Goal: Task Accomplishment & Management: Manage account settings

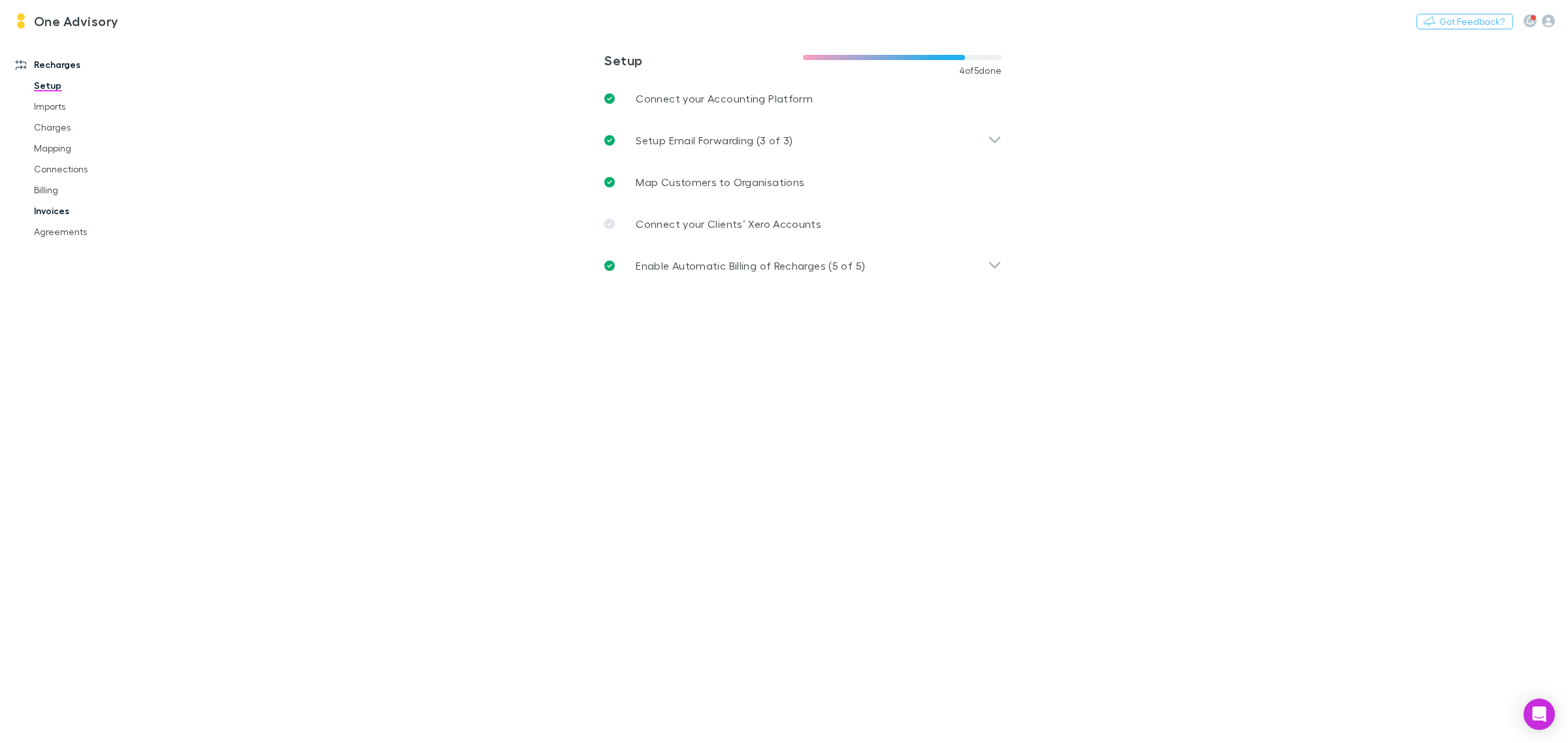
click at [42, 216] on link "Invoices" at bounding box center [102, 210] width 163 height 21
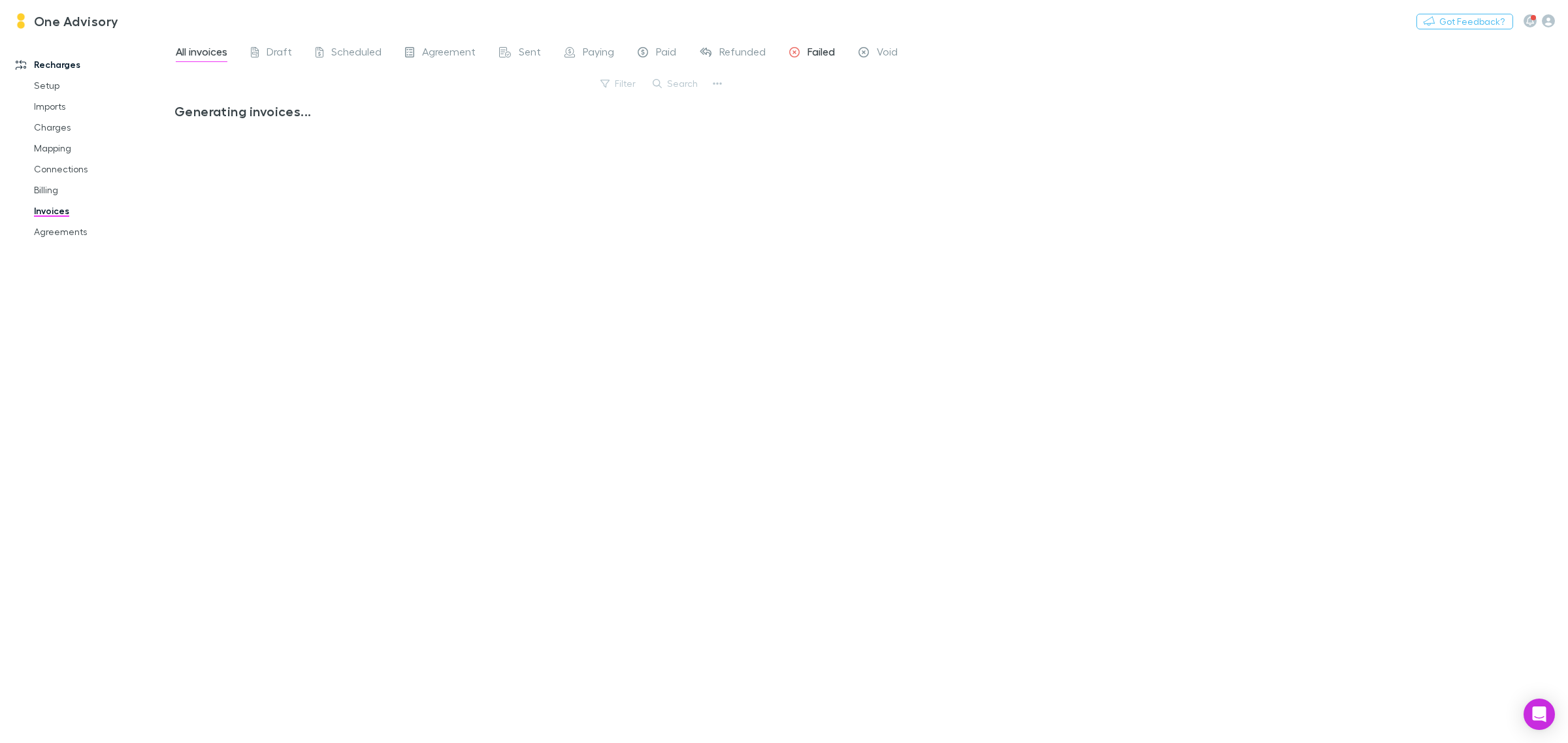
click at [807, 55] on span "Failed" at bounding box center [821, 54] width 28 height 17
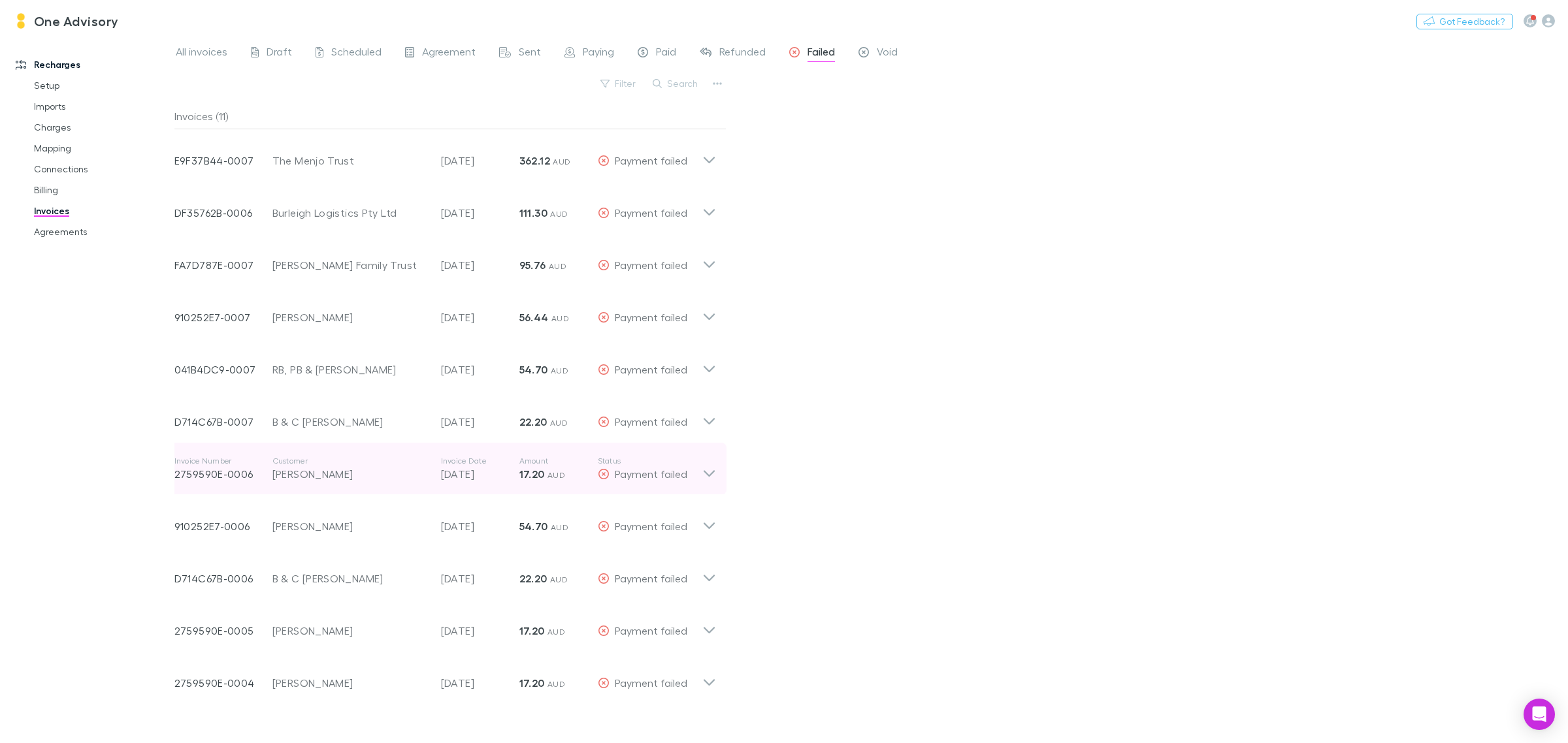
click at [319, 477] on div "[PERSON_NAME]" at bounding box center [350, 474] width 156 height 15
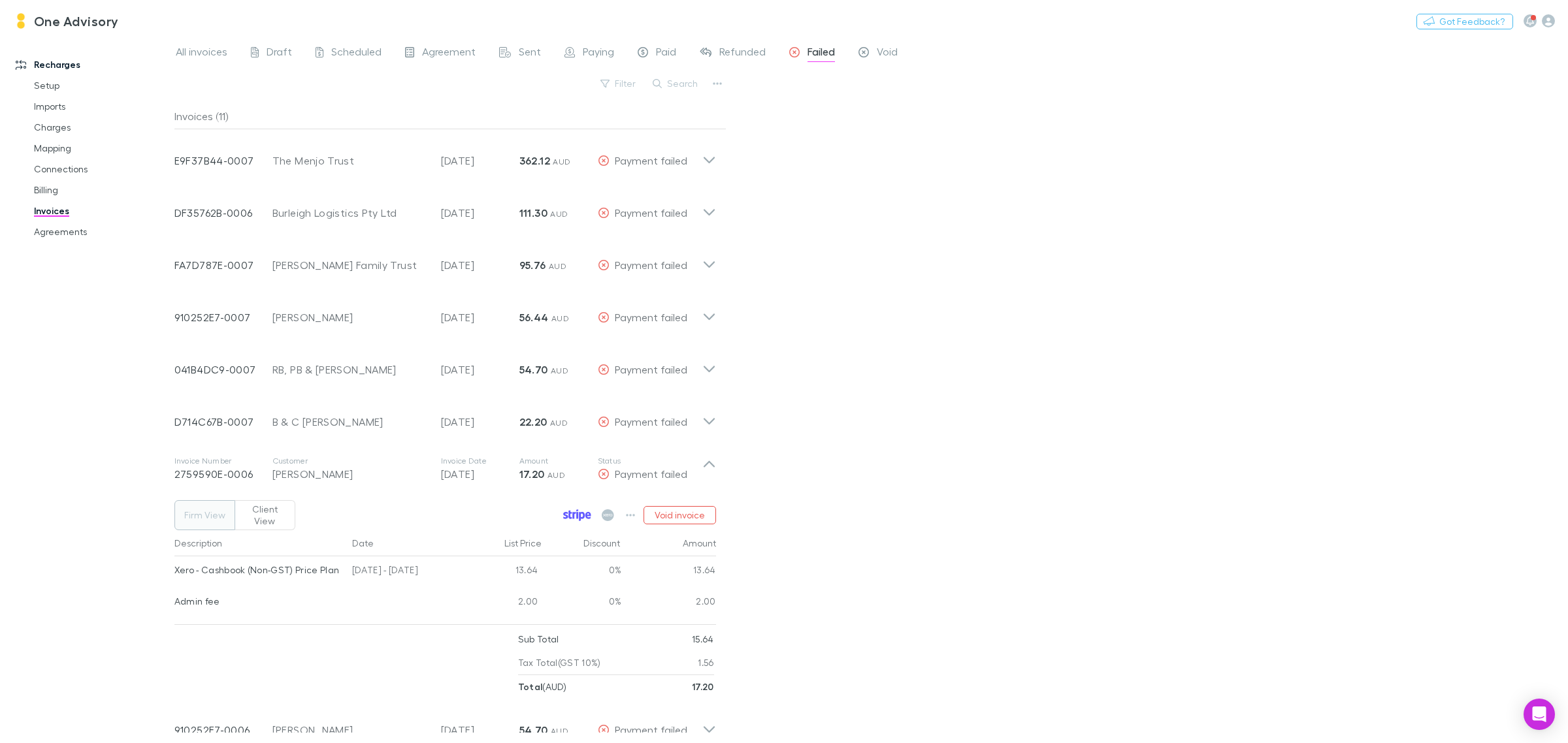
click at [576, 510] on icon at bounding box center [577, 515] width 28 height 12
click at [57, 230] on link "Agreements" at bounding box center [102, 232] width 163 height 21
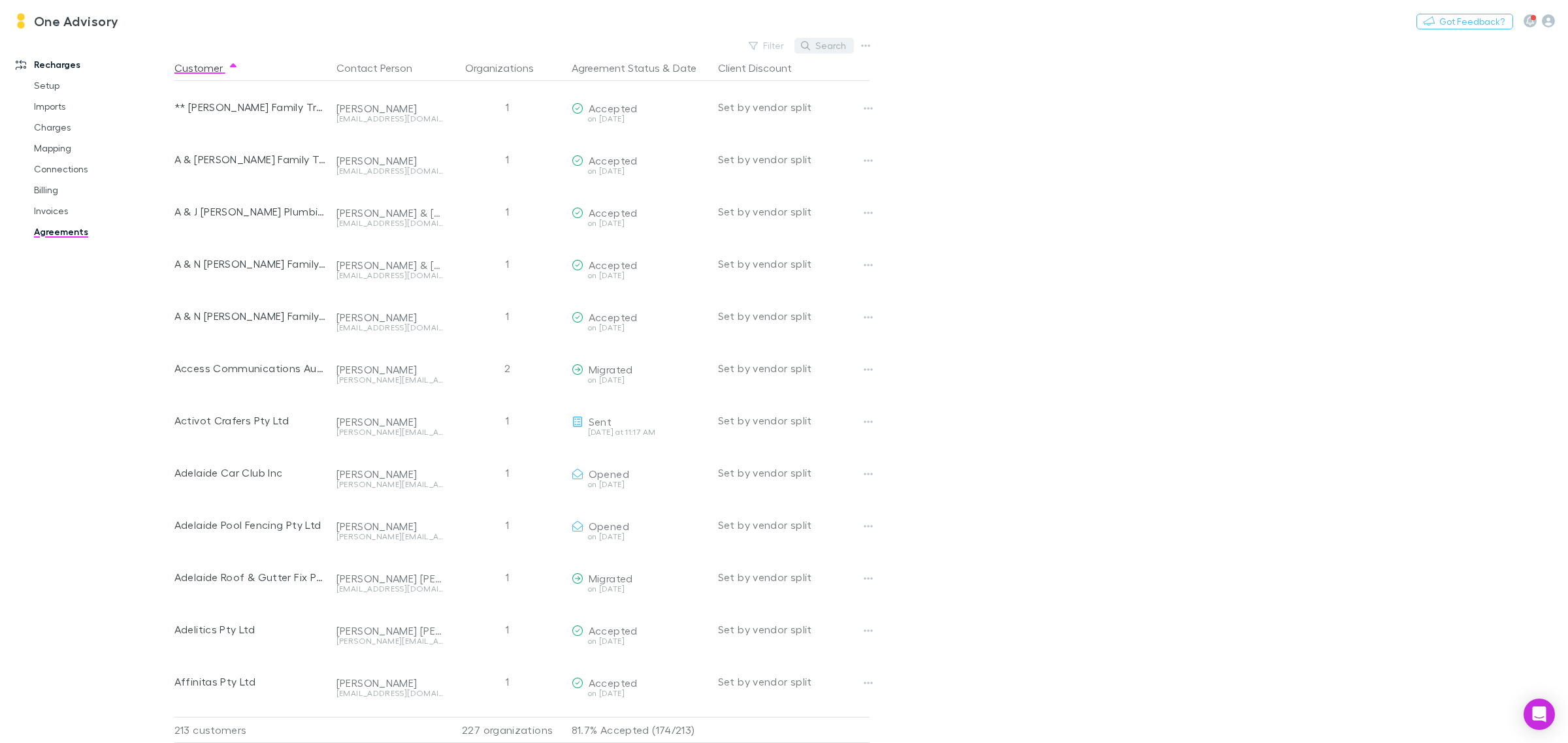
click at [828, 42] on button "Search" at bounding box center [823, 45] width 59 height 15
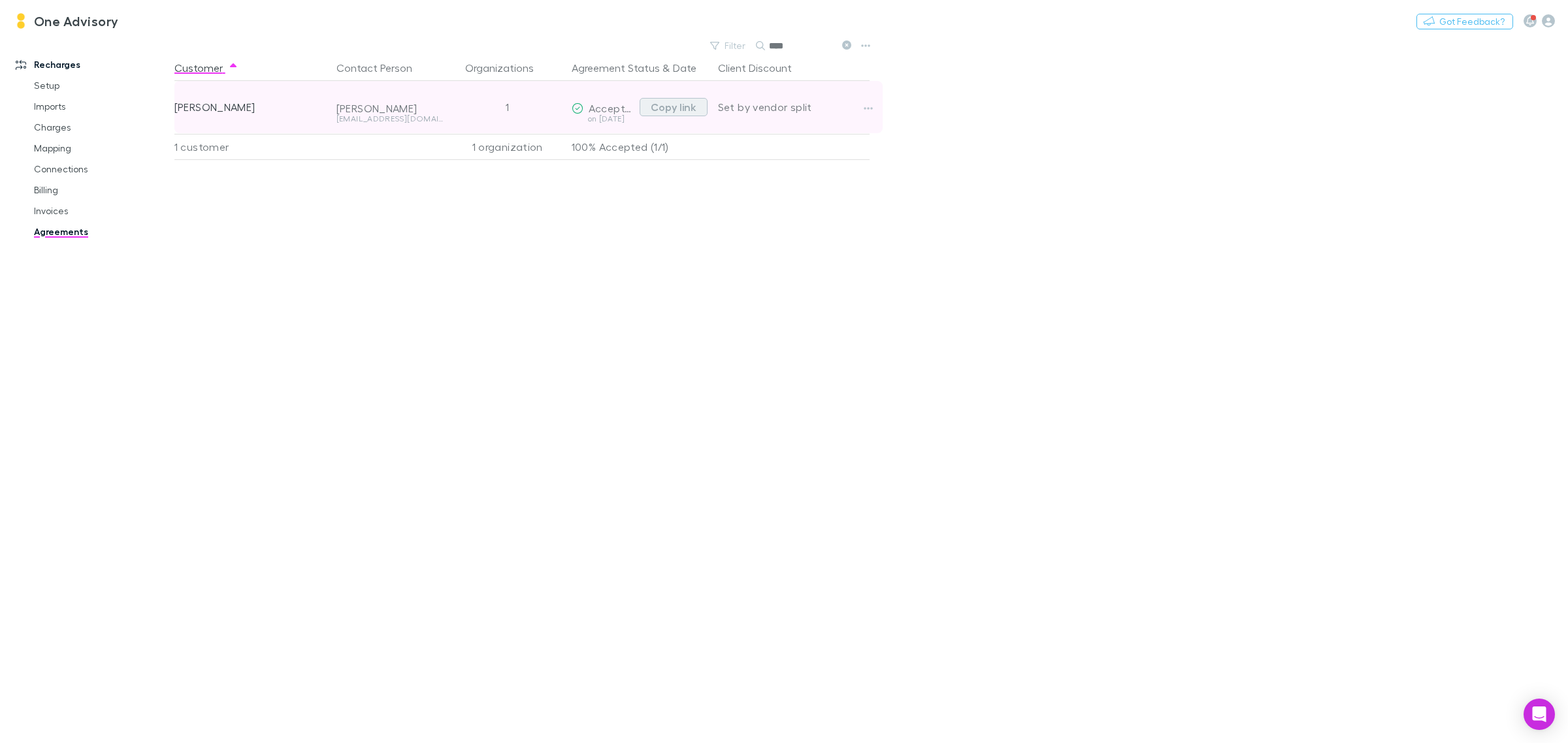
type input "****"
click at [672, 112] on button "Copy link" at bounding box center [673, 107] width 68 height 18
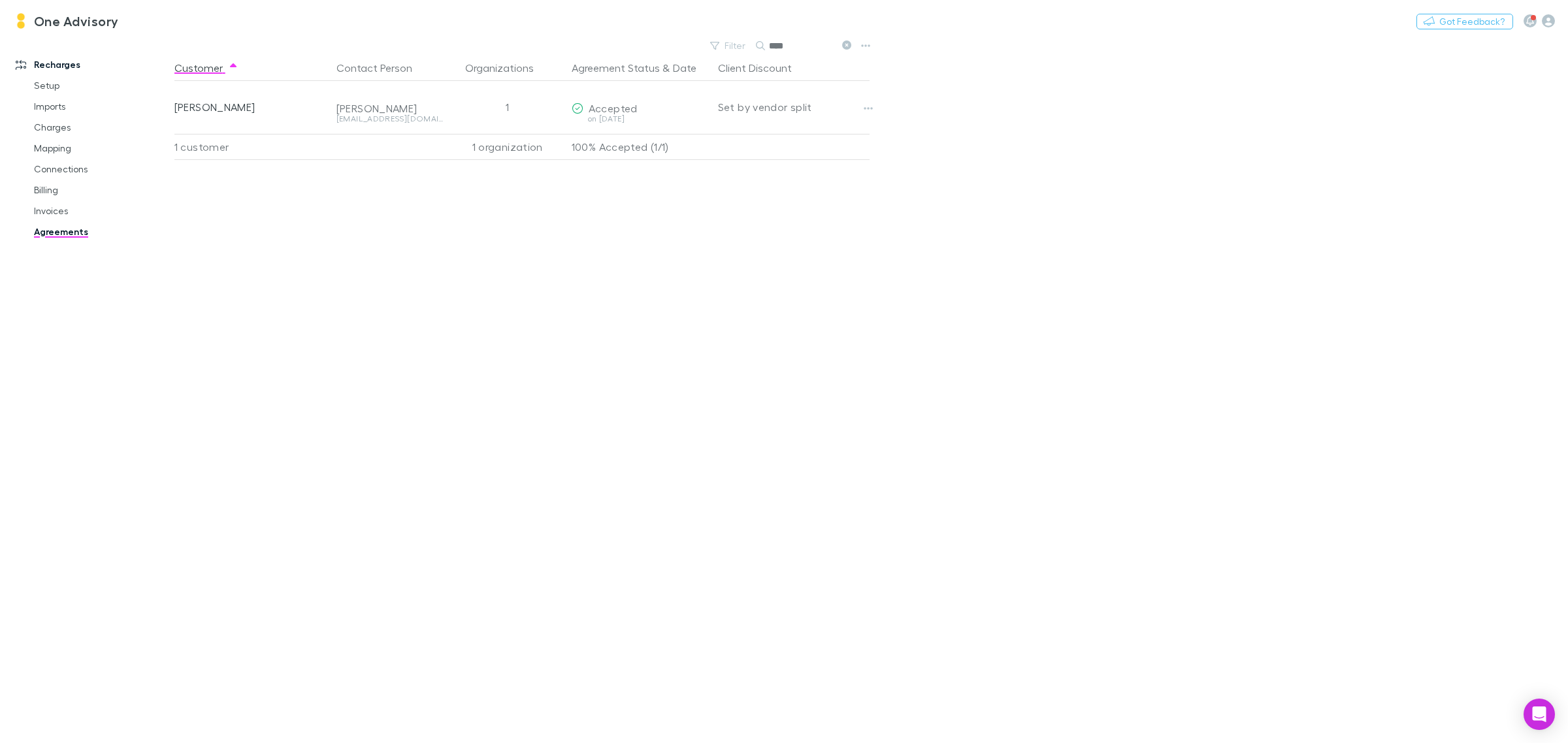
click at [846, 45] on icon at bounding box center [846, 45] width 9 height 9
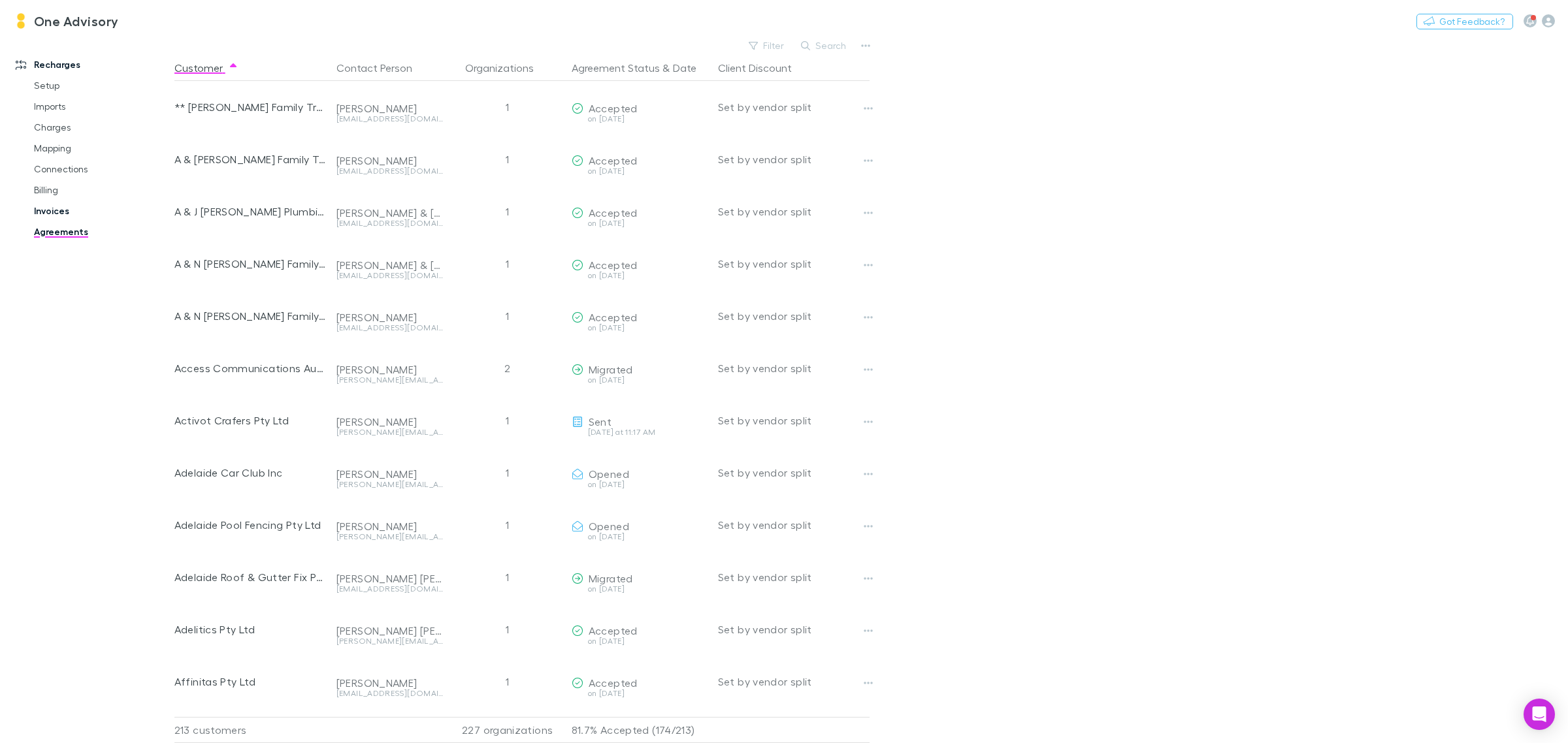
click at [49, 216] on link "Invoices" at bounding box center [102, 210] width 163 height 21
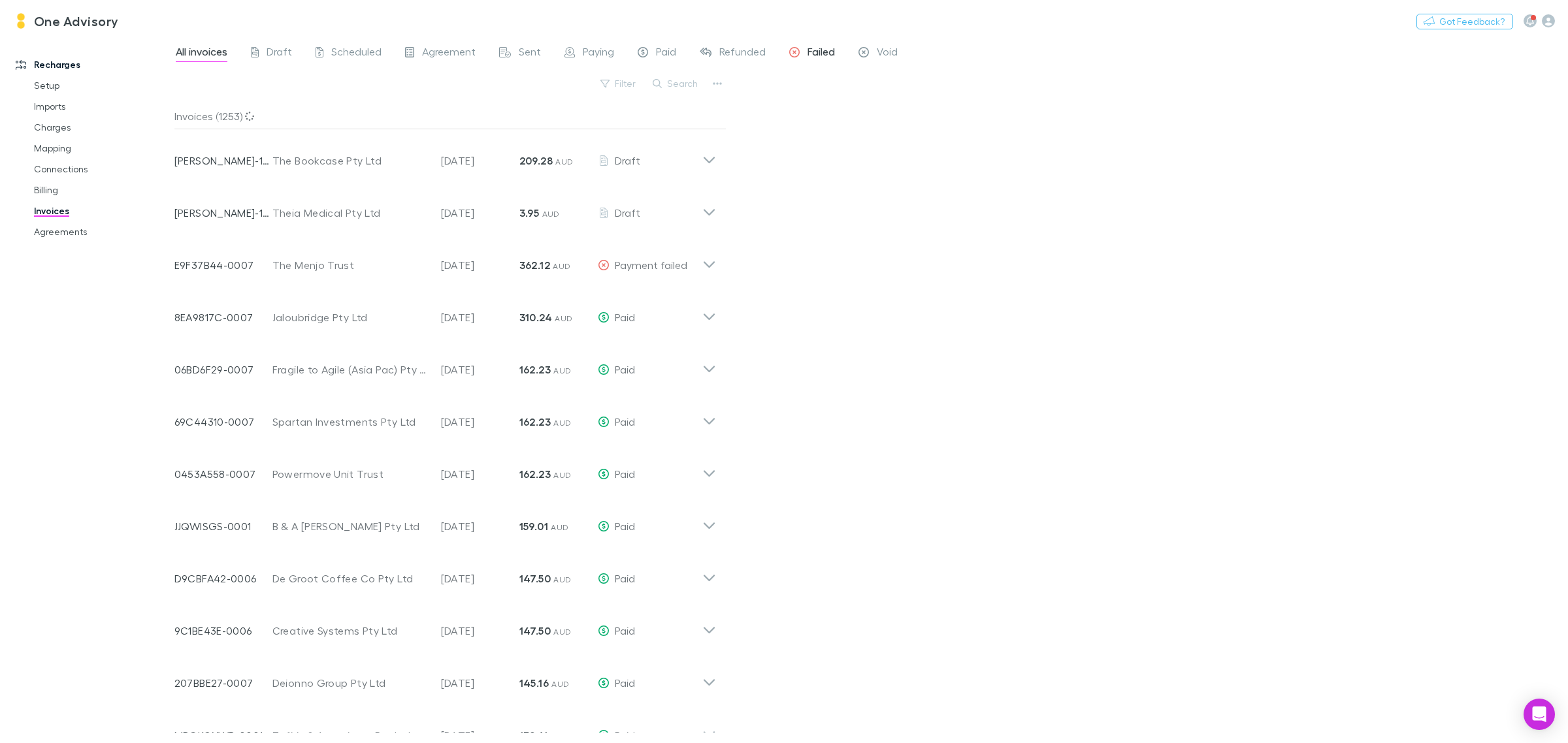
click at [818, 52] on span "Failed" at bounding box center [821, 54] width 28 height 17
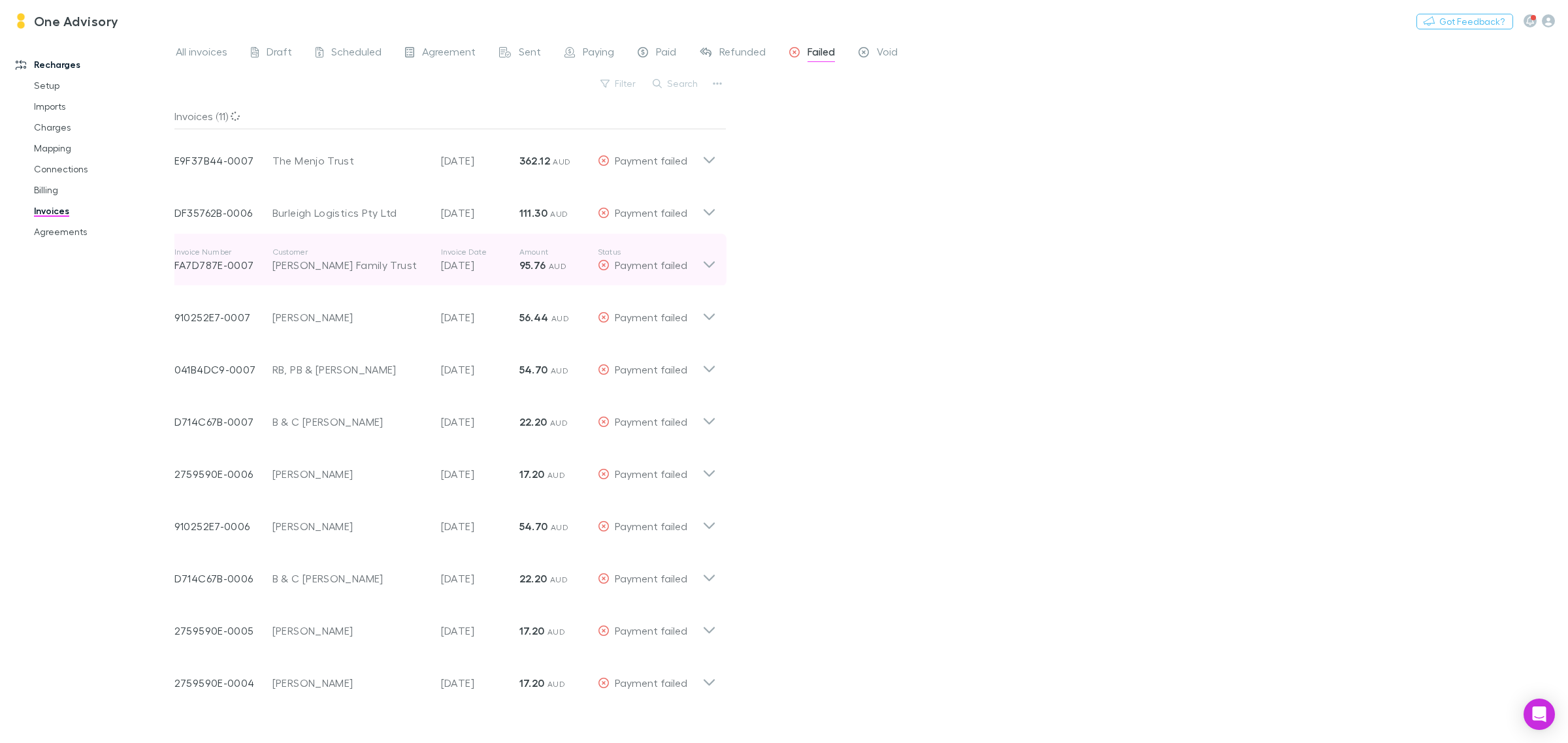
click at [295, 269] on div "[PERSON_NAME] Family Trust" at bounding box center [350, 265] width 156 height 15
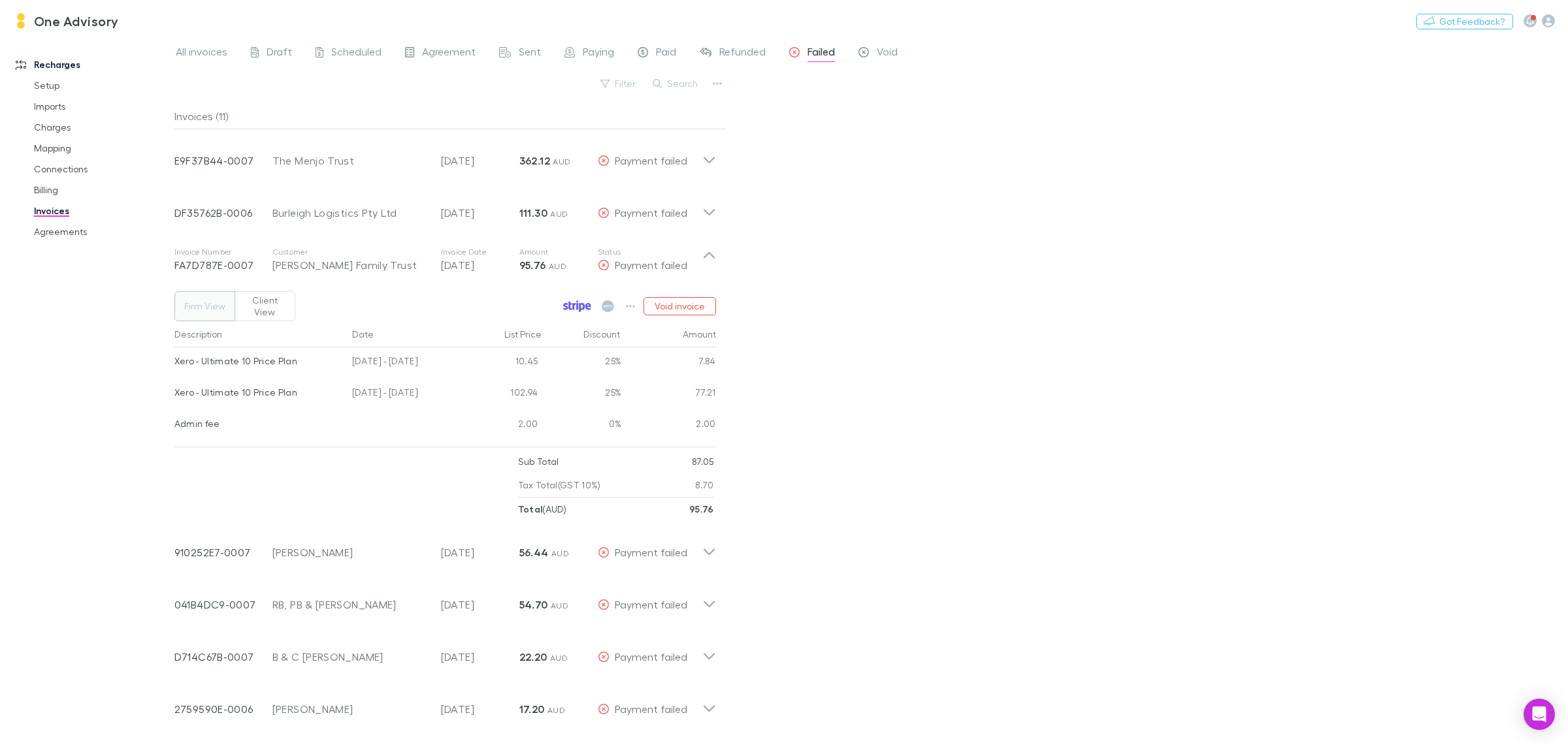
click at [579, 300] on icon at bounding box center [577, 306] width 28 height 12
